Goal: Information Seeking & Learning: Learn about a topic

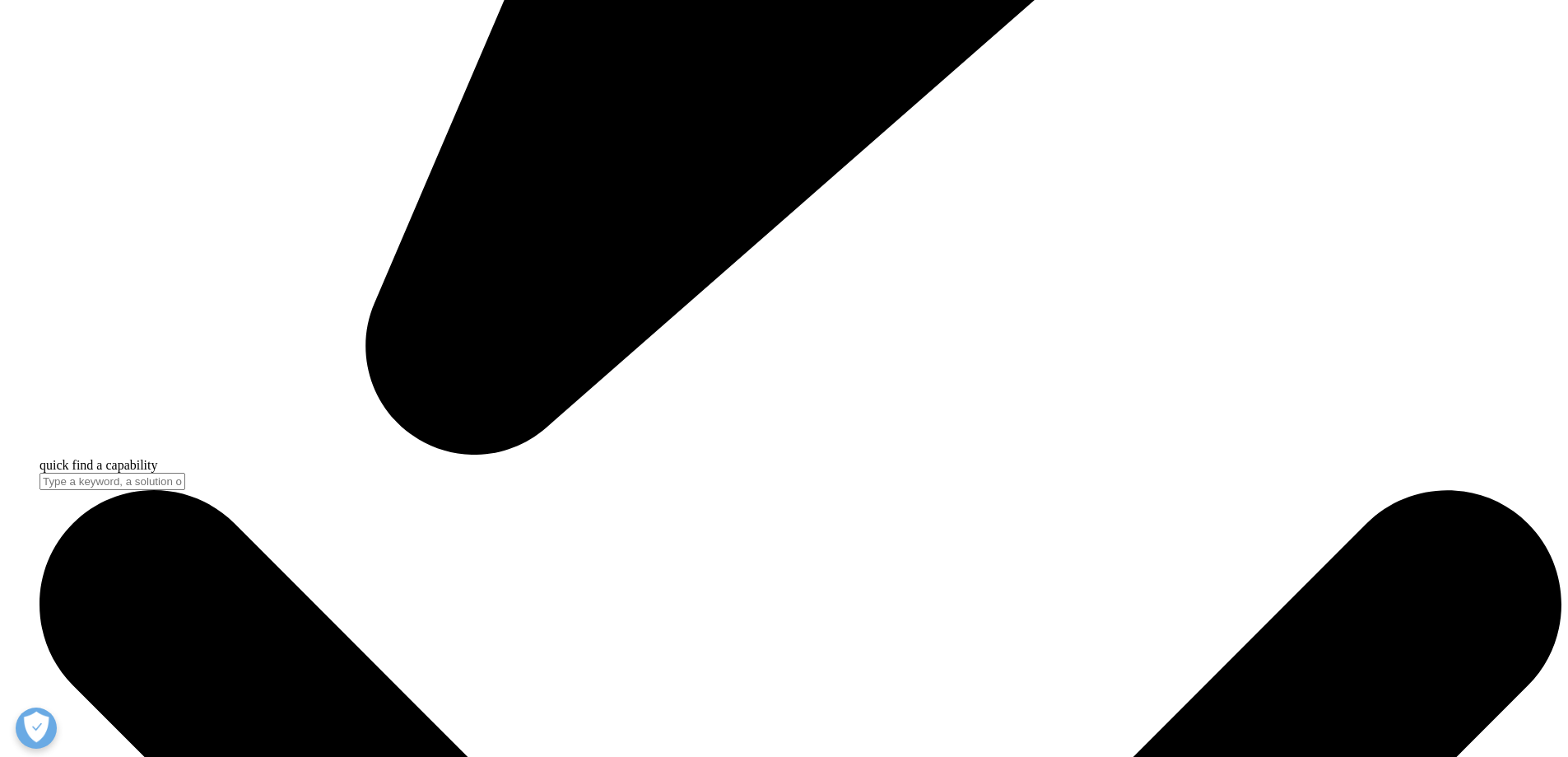
scroll to position [6669, 0]
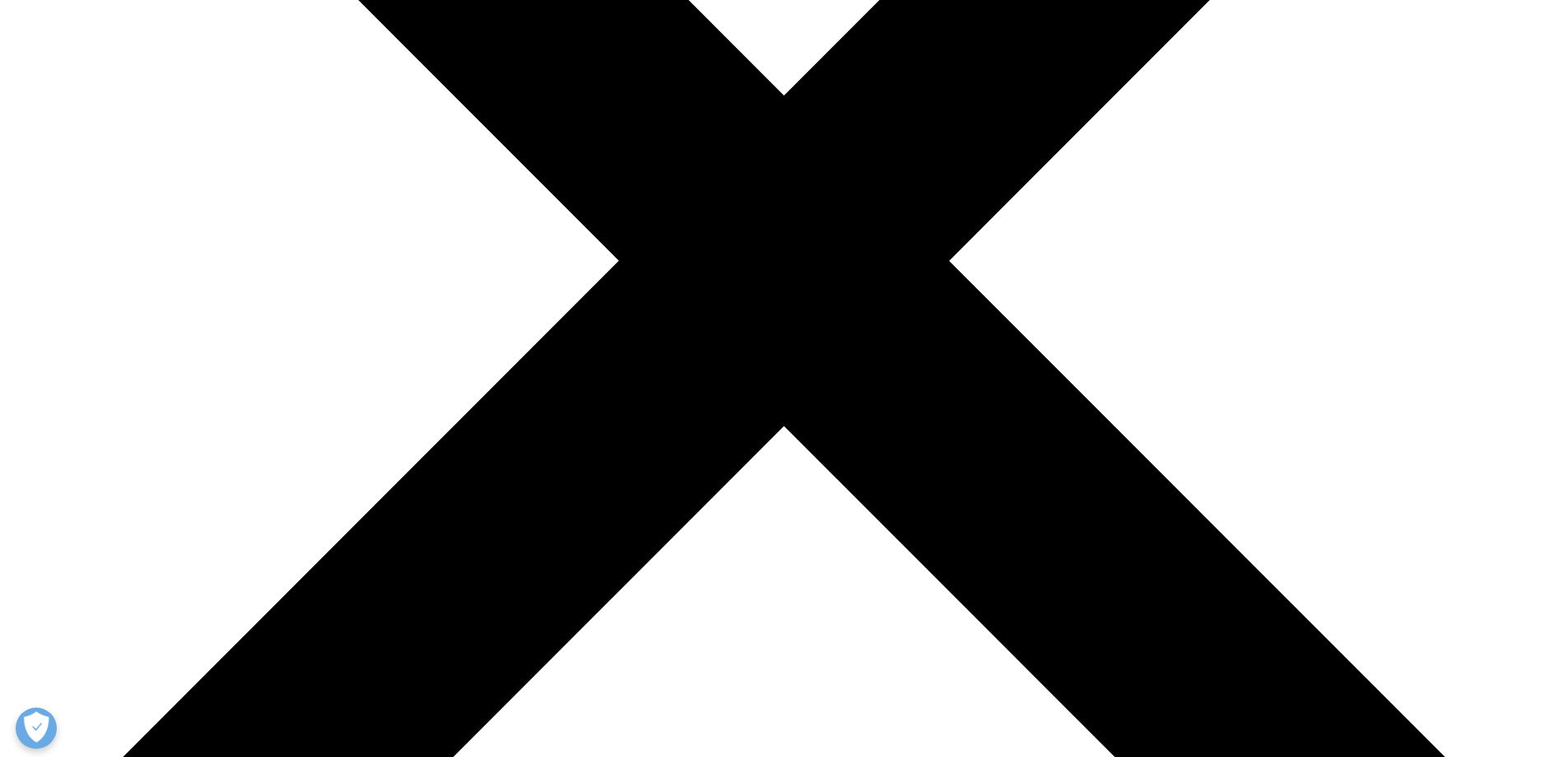
scroll to position [577, 0]
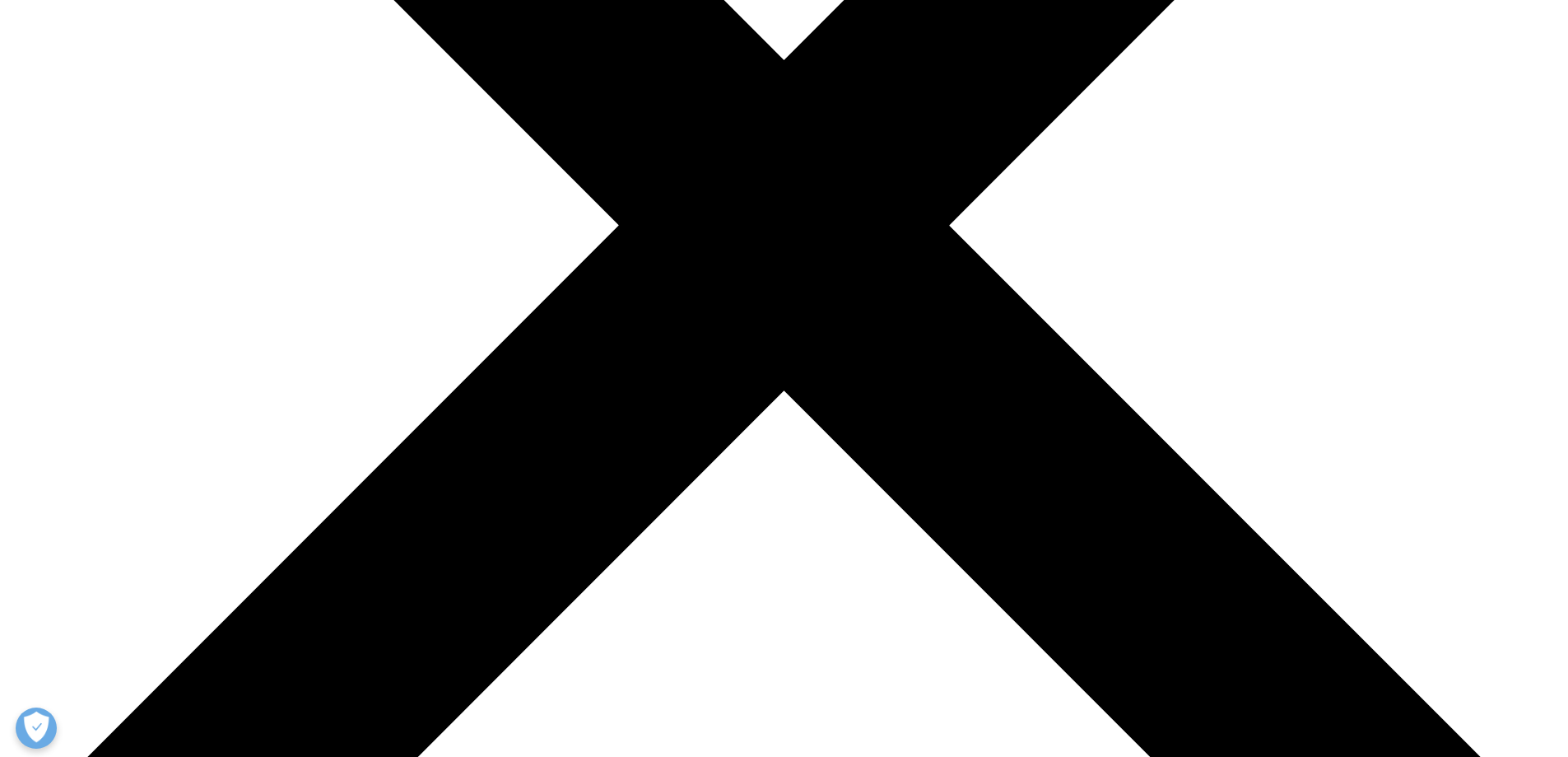
drag, startPoint x: 699, startPoint y: 556, endPoint x: 707, endPoint y: 530, distance: 27.2
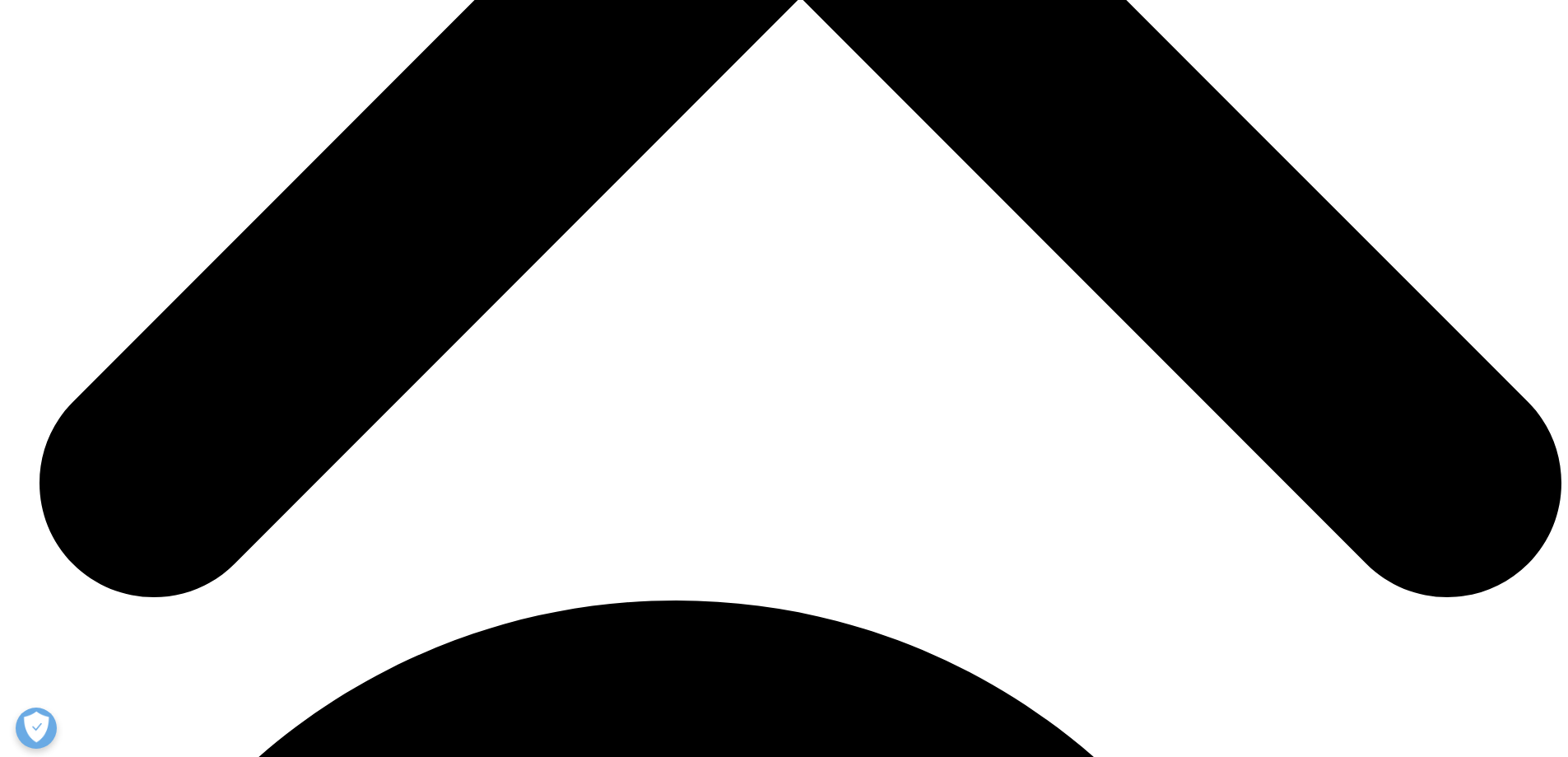
scroll to position [7410, 0]
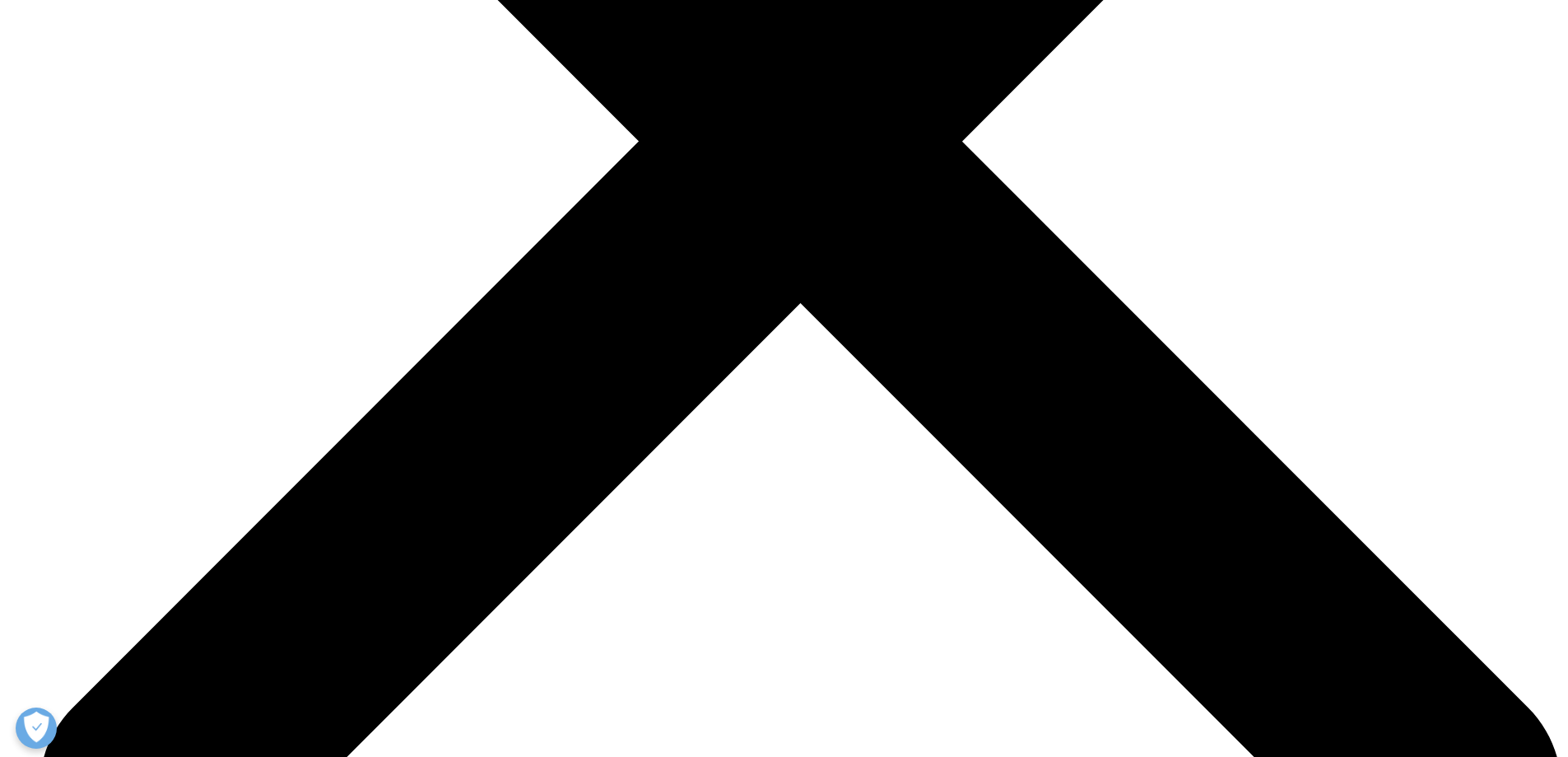
drag, startPoint x: 681, startPoint y: 611, endPoint x: 629, endPoint y: 602, distance: 52.8
drag, startPoint x: 559, startPoint y: 598, endPoint x: 509, endPoint y: 574, distance: 55.5
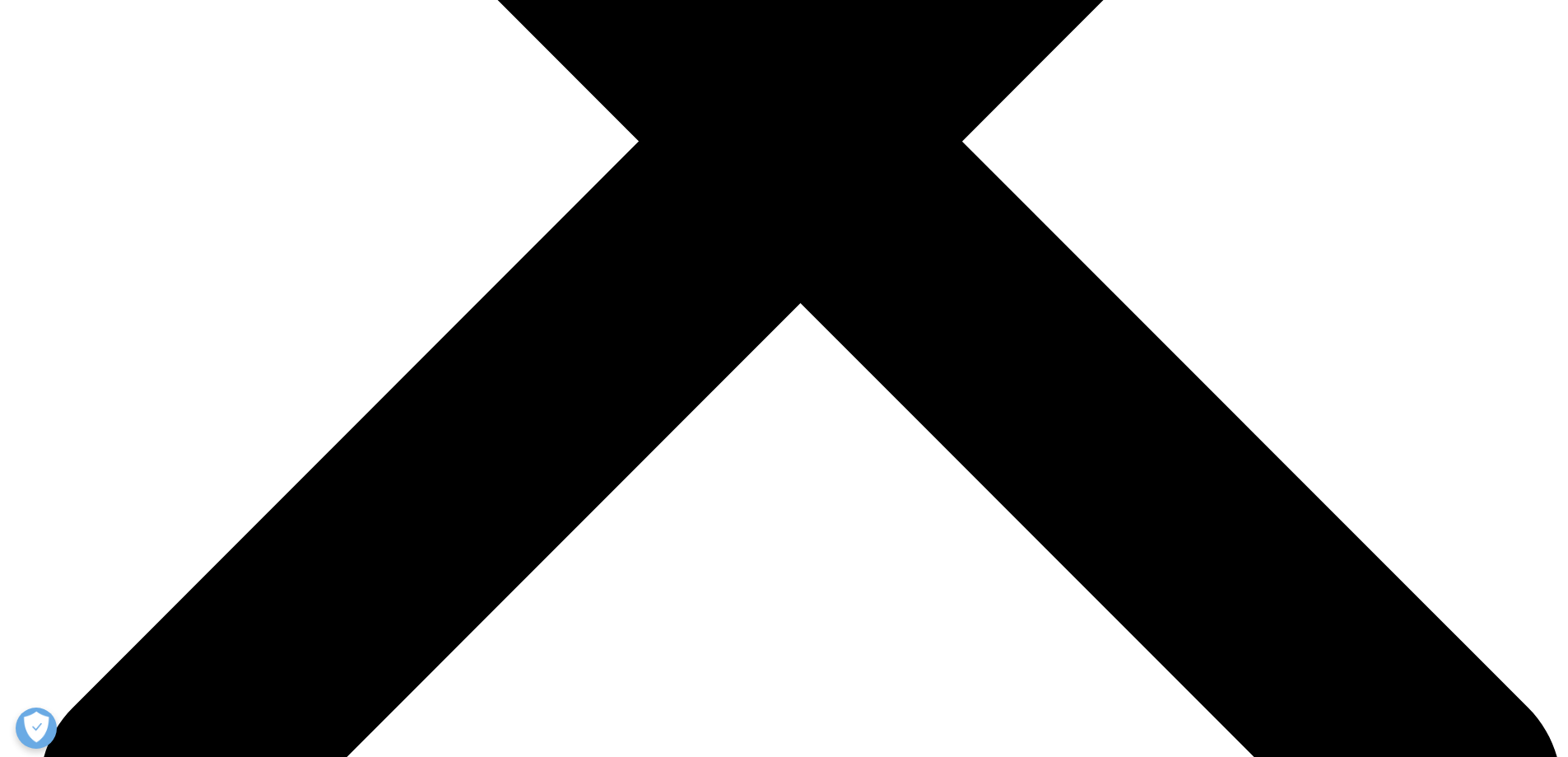
drag, startPoint x: 598, startPoint y: 608, endPoint x: 491, endPoint y: 568, distance: 114.2
drag, startPoint x: 477, startPoint y: 517, endPoint x: 454, endPoint y: 409, distance: 110.4
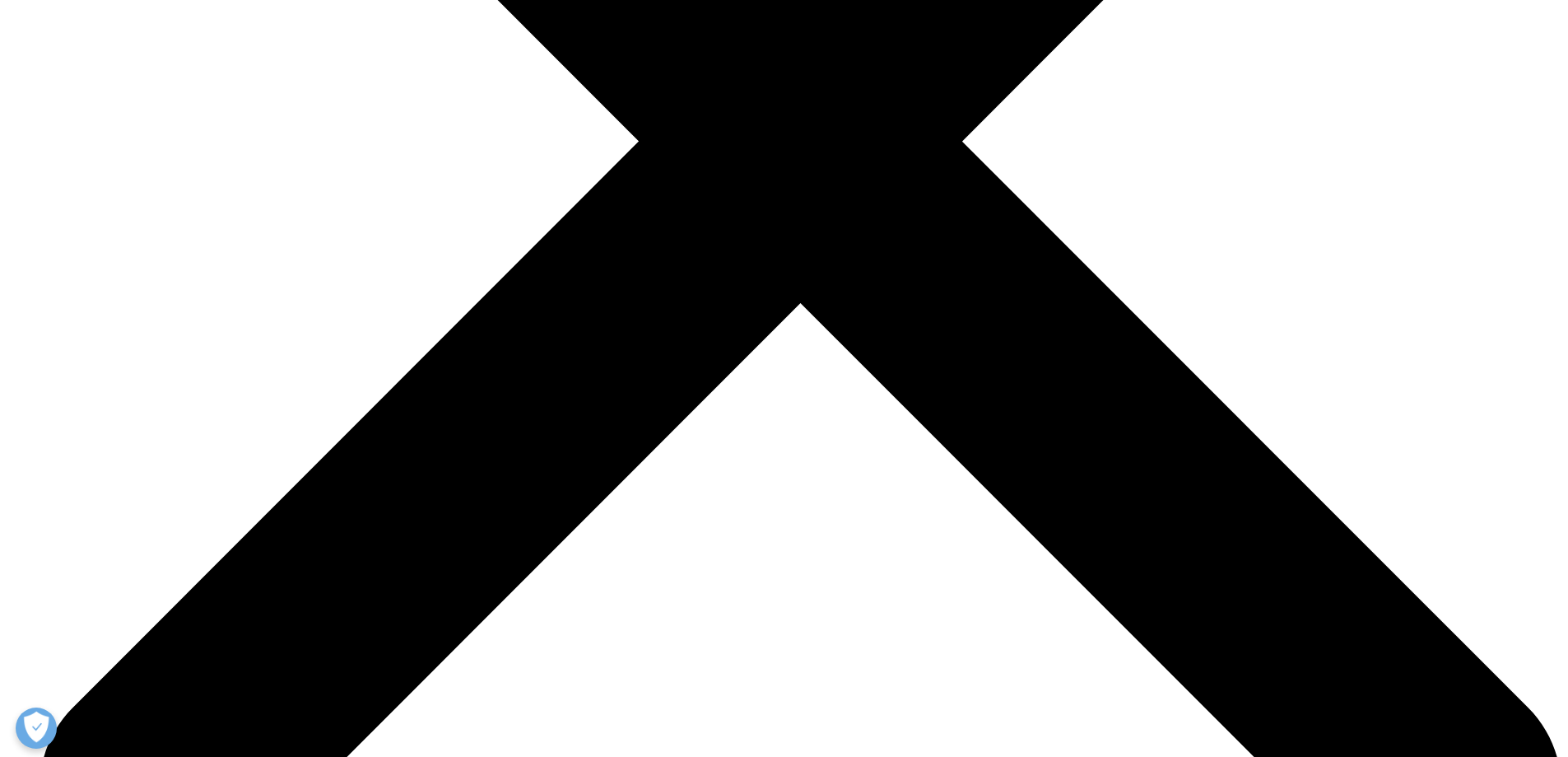
drag, startPoint x: 454, startPoint y: 410, endPoint x: 512, endPoint y: 498, distance: 105.4
drag, startPoint x: 683, startPoint y: 611, endPoint x: 458, endPoint y: 577, distance: 227.6
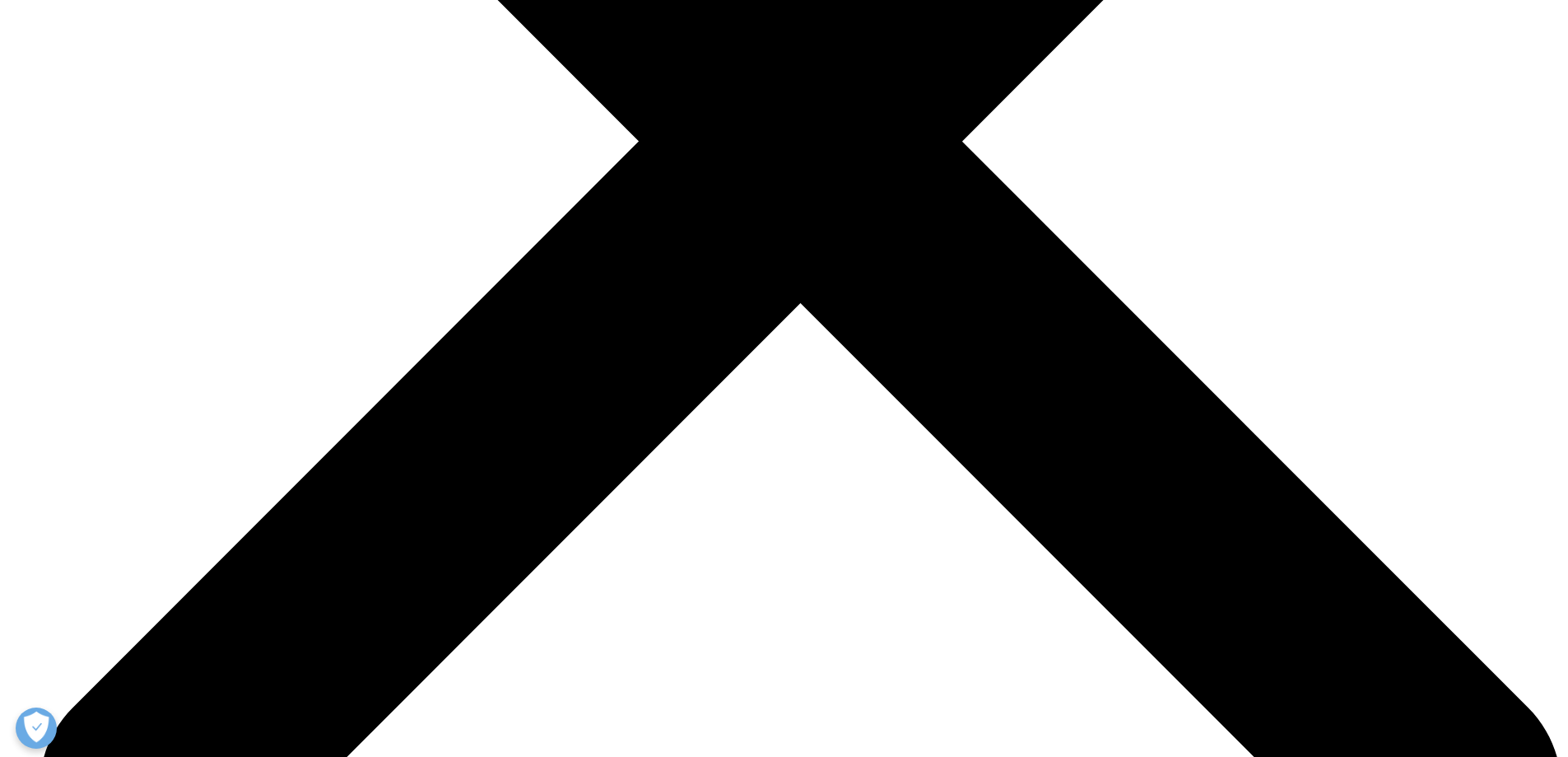
drag, startPoint x: 638, startPoint y: 609, endPoint x: 458, endPoint y: 578, distance: 182.6
drag, startPoint x: 458, startPoint y: 578, endPoint x: 457, endPoint y: 564, distance: 14.0
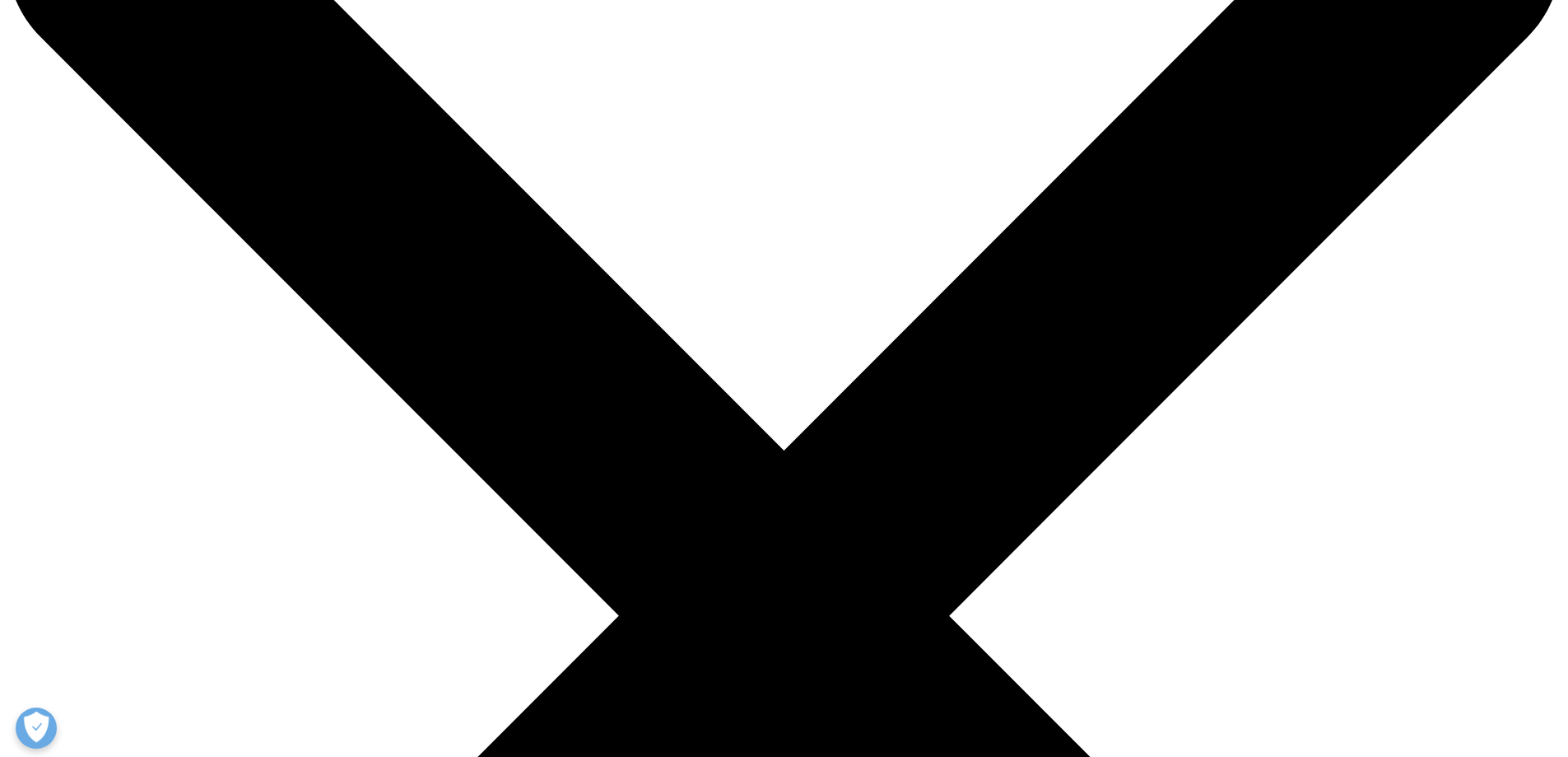
scroll to position [0, 0]
